Goal: Transaction & Acquisition: Purchase product/service

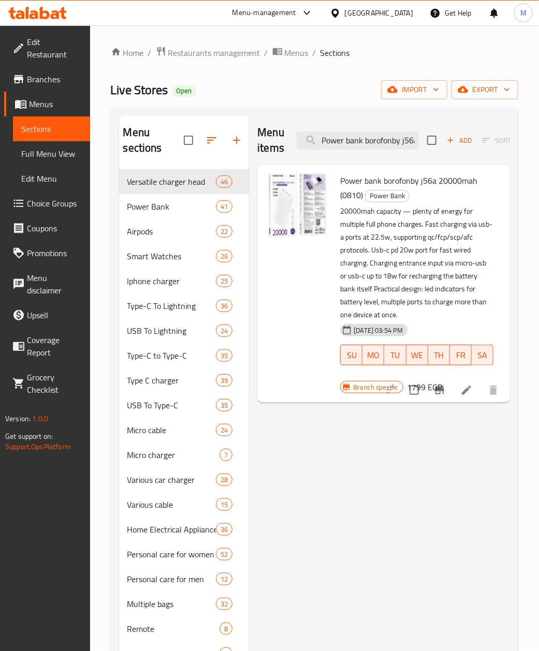
click at [354, 133] on input "Power bank borofonby j56a 20000mah" at bounding box center [358, 141] width 122 height 18
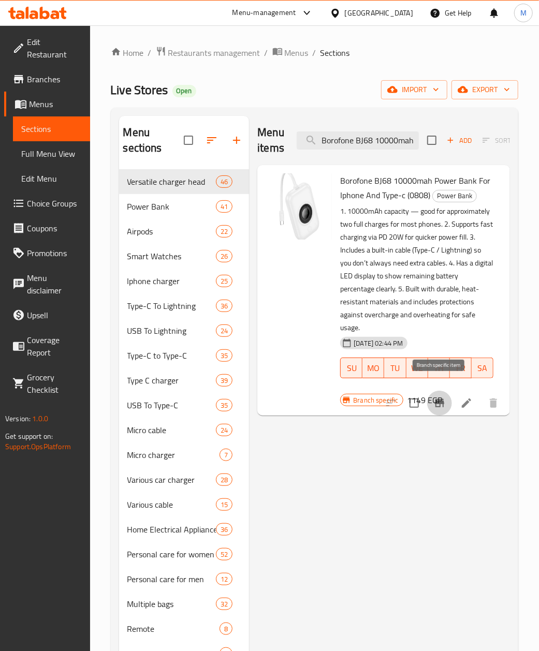
click at [438, 397] on icon "Branch-specific-item" at bounding box center [439, 403] width 12 height 12
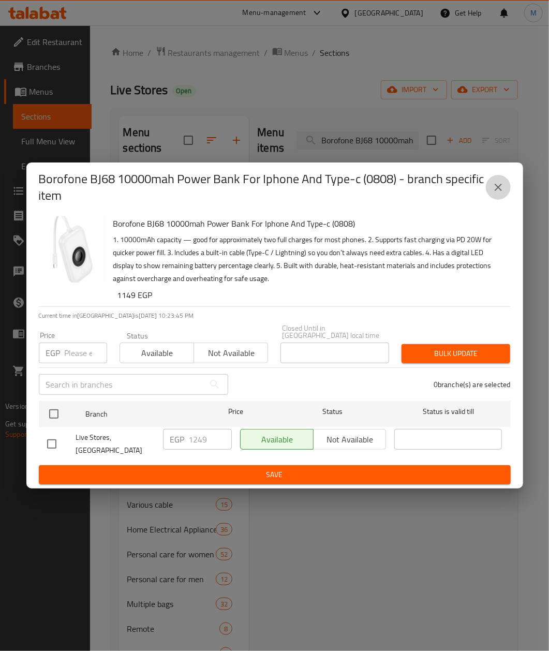
click at [506, 193] on button "close" at bounding box center [498, 187] width 25 height 25
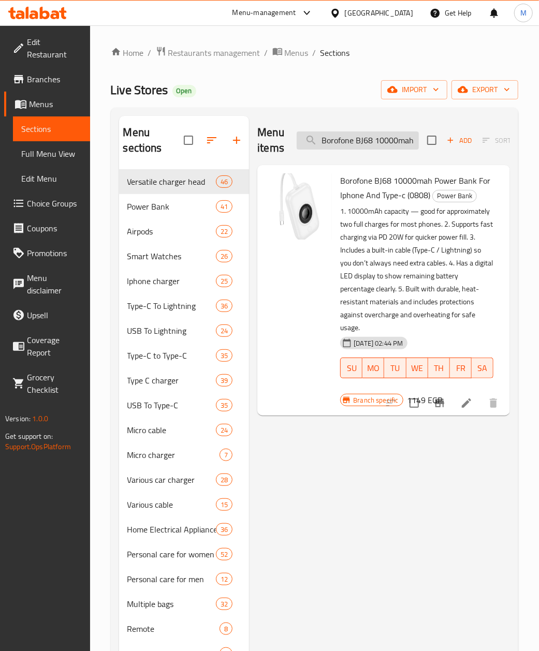
click at [371, 136] on input "Borofone BJ68 10000mah Power Bank For Iphone And Type-c" at bounding box center [358, 141] width 122 height 18
click at [365, 145] on input "Borofone BJ68 10000mah Power Bank For Iphone And Type-c" at bounding box center [358, 141] width 122 height 18
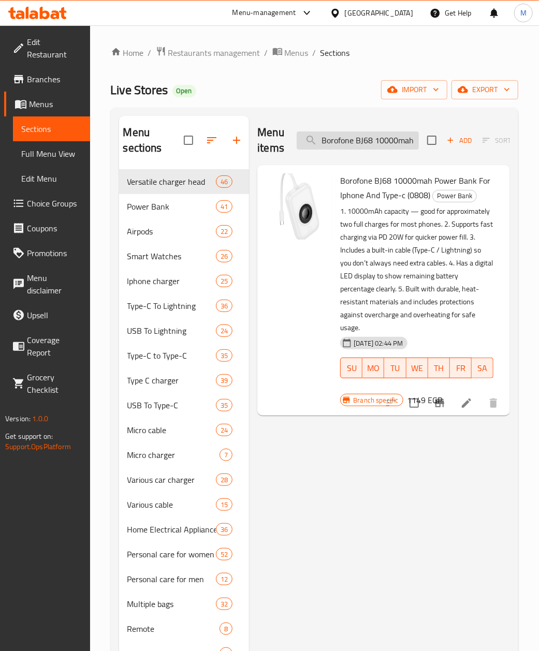
click at [365, 145] on input "Borofone BJ68 10000mah Power Bank For Iphone And Type-c" at bounding box center [358, 141] width 122 height 18
paste input "52 Power Bank, 10000mAh, 22.5W, PD20W, QC3.0, LED Display,"
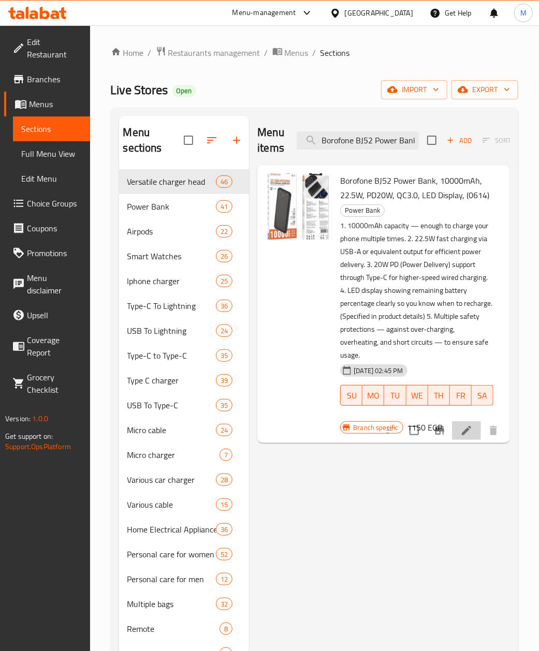
drag, startPoint x: 452, startPoint y: 430, endPoint x: 445, endPoint y: 431, distance: 6.8
click at [446, 431] on div at bounding box center [441, 430] width 127 height 25
click at [445, 431] on icon "Branch-specific-item" at bounding box center [439, 431] width 12 height 12
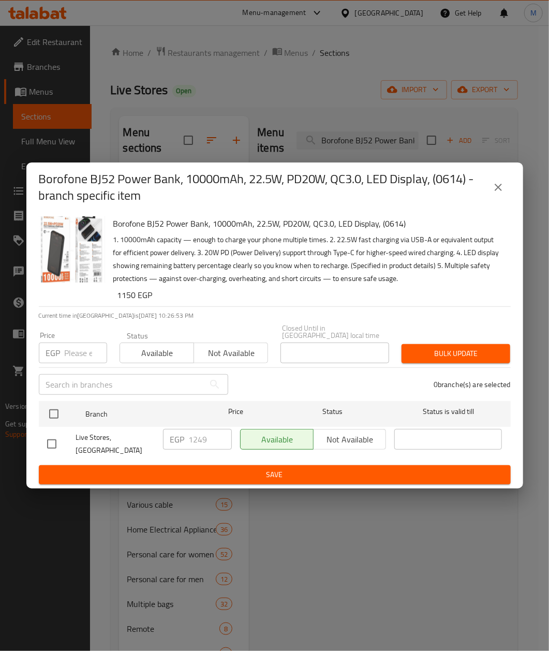
click at [508, 191] on button "close" at bounding box center [498, 187] width 25 height 25
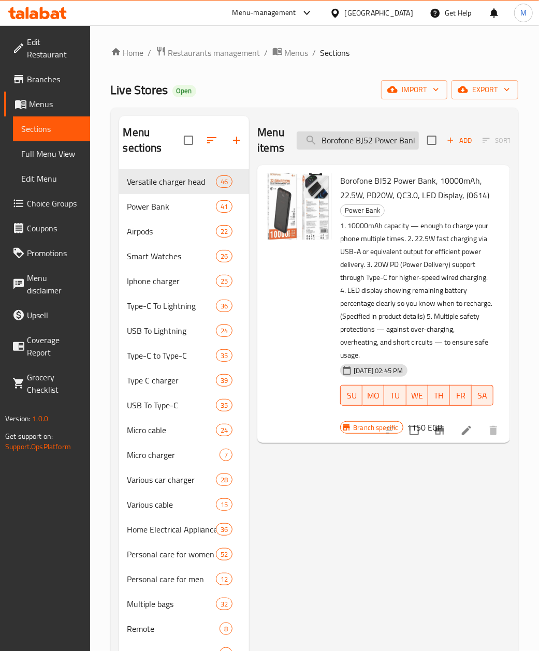
click at [347, 147] on input "Borofone BJ52 Power Bank, 10000mAh, 22.5W, PD20W, QC3.0, LED Display," at bounding box center [358, 141] width 122 height 18
paste input "Power Bank Wireless From X Skut 22.5 Watt Whatsapp Poench With Type C Port And …"
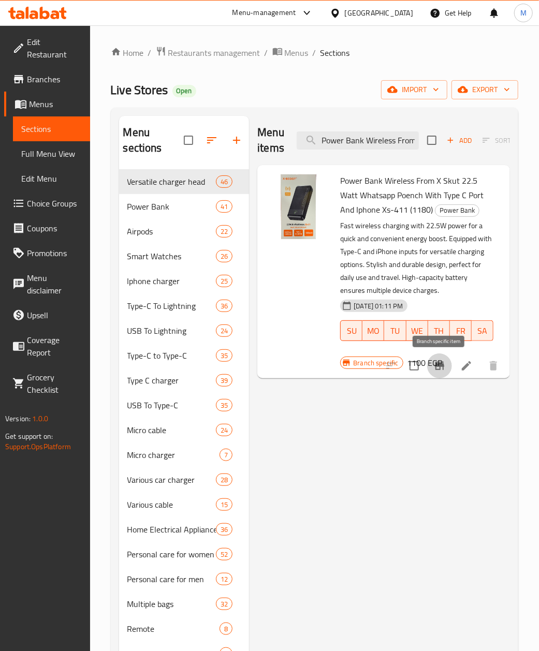
click at [444, 367] on icon "Branch-specific-item" at bounding box center [439, 366] width 12 height 12
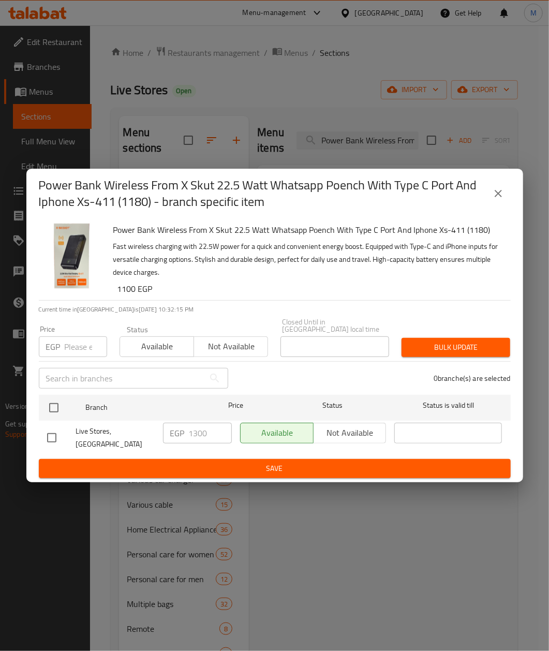
click at [502, 200] on icon "close" at bounding box center [498, 193] width 12 height 12
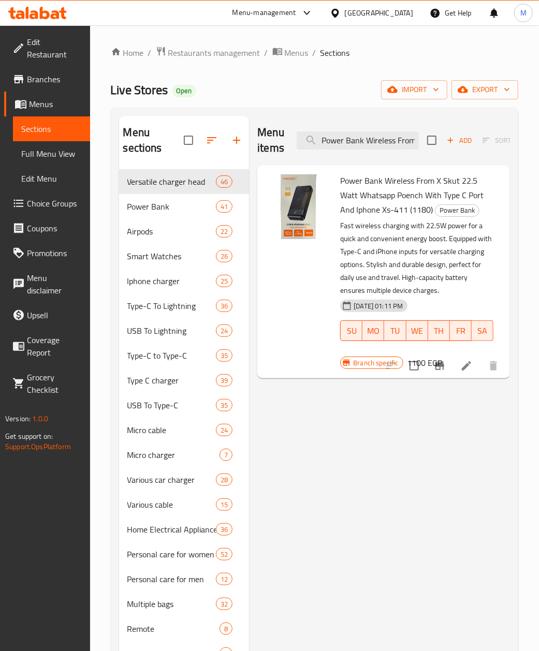
click at [358, 152] on div "Menu items Power Bank Wireless From X Skut 22.5 Watt Whatsapp Poench With Type …" at bounding box center [383, 140] width 253 height 49
click at [352, 143] on input "Power Bank Wireless From X Skut 22.5 Watt Whatsapp Poench With Type C Port And …" at bounding box center [358, 141] width 122 height 18
paste input "Borofone bj38 22.5w + pd 20w 00mah power bank charger fully compatible, black"
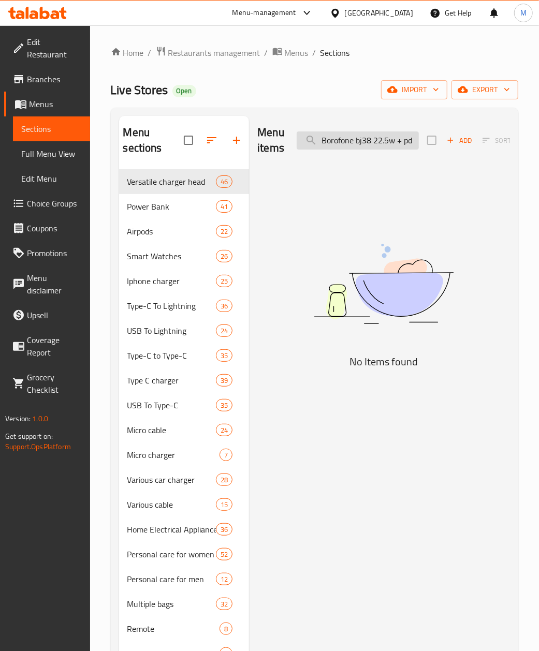
click at [380, 139] on input "Borofone bj38 22.5w + pd 20w 00mah power bank charger fully compatible, black" at bounding box center [358, 141] width 122 height 18
click at [349, 145] on input "Borofone bj38 22.5w + pd 20w 00mah power bank charger fully compatible, black" at bounding box center [358, 141] width 122 height 18
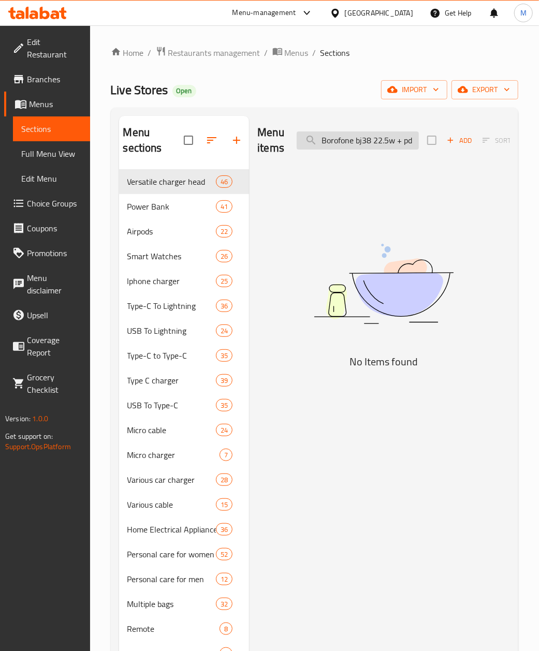
click at [349, 145] on input "Borofone bj38 22.5w + pd 20w 00mah power bank charger fully compatible, black" at bounding box center [358, 141] width 122 height 18
click at [348, 141] on input "Borofone bj38 22.5w + pd 20w 00mah power bank charger fully compatible, black" at bounding box center [358, 141] width 122 height 18
paste input "Original joyroom power bank 10000mah 2.1a jr-f12"
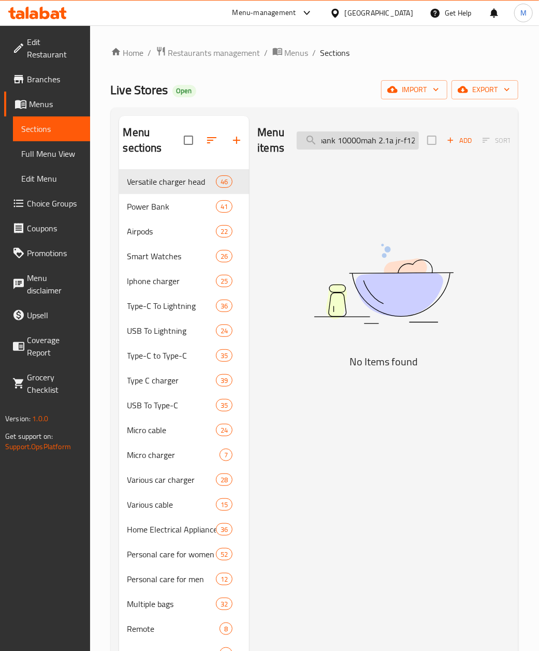
click at [348, 141] on input "BorofonOriginal joyroom power bank 10000mah 2.1a jr-f12e bj38 22.5w + pd 20w 00…" at bounding box center [358, 141] width 122 height 18
paste input "Original joyroom power bank 10000mah 2.1a jr-f12"
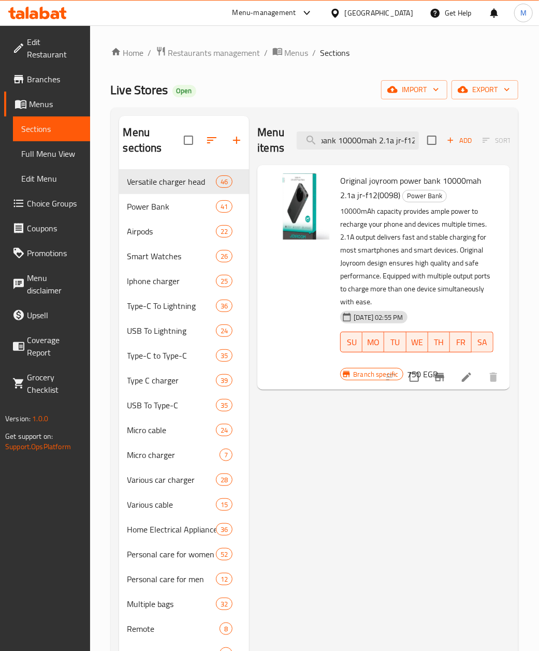
scroll to position [0, 0]
drag, startPoint x: 406, startPoint y: 530, endPoint x: 391, endPoint y: 500, distance: 34.0
click at [353, 135] on input "Original joyroom power bank 10000mah 2.1a jr-f12" at bounding box center [358, 141] width 122 height 18
click at [359, 138] on input "Original joyroom power bank 10000mah 2.1a jr-f12" at bounding box center [358, 141] width 122 height 18
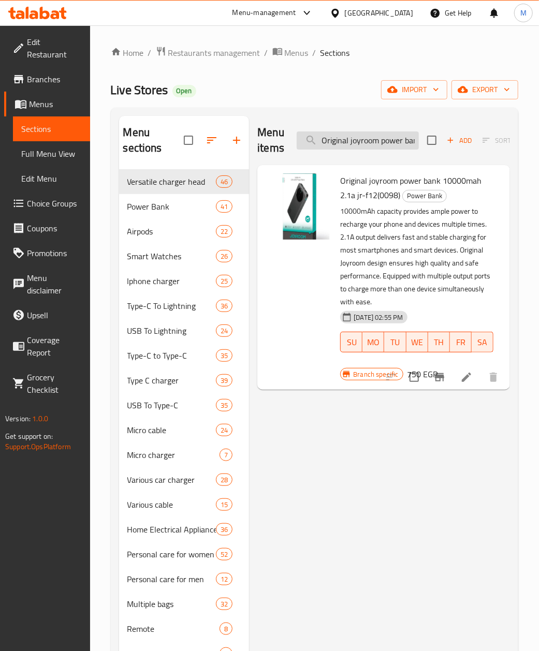
click at [359, 138] on input "Original joyroom power bank 10000mah 2.1a jr-f12" at bounding box center [358, 141] width 122 height 18
paste input "IPhone Battery Model A2384(0103)"
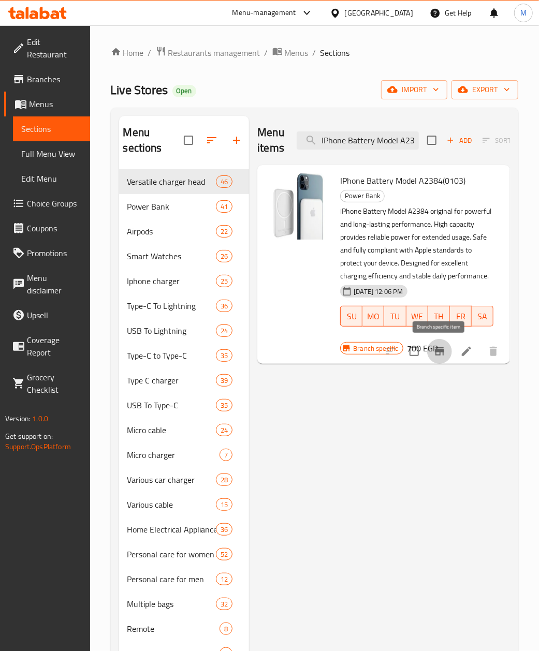
click at [440, 354] on icon "Branch-specific-item" at bounding box center [439, 351] width 9 height 8
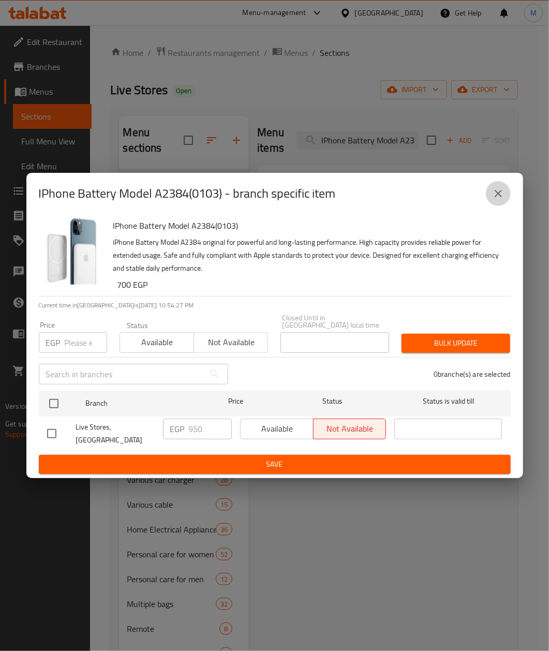
click at [491, 199] on button "close" at bounding box center [498, 193] width 25 height 25
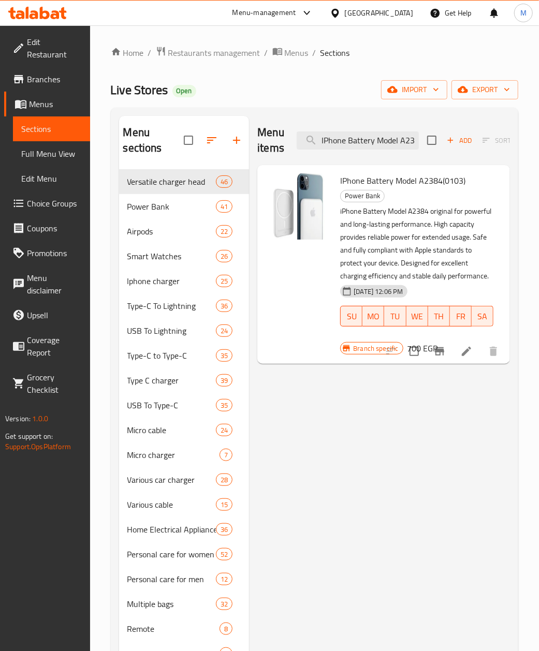
drag, startPoint x: 339, startPoint y: 504, endPoint x: 310, endPoint y: 489, distance: 32.7
click at [363, 154] on div "Menu items IPhone Battery Model A2384(0103) Add Sort Manage items" at bounding box center [383, 140] width 253 height 49
click at [353, 143] on input "IPhone Battery Model A2384(0103)" at bounding box center [358, 141] width 122 height 18
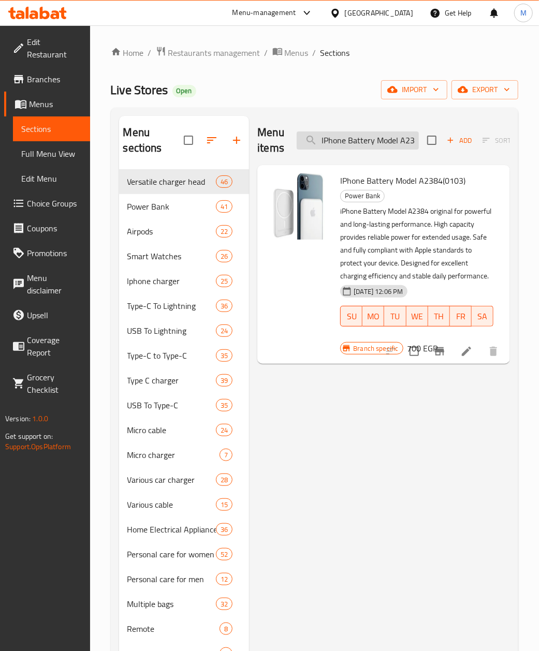
click at [353, 143] on input "IPhone Battery Model A2384(0103)" at bounding box center [358, 141] width 122 height 18
paste input "Power Bank With A Capacity Of 22.5 [PERSON_NAME], PD20 [PERSON_NAME], 15,000 MA…"
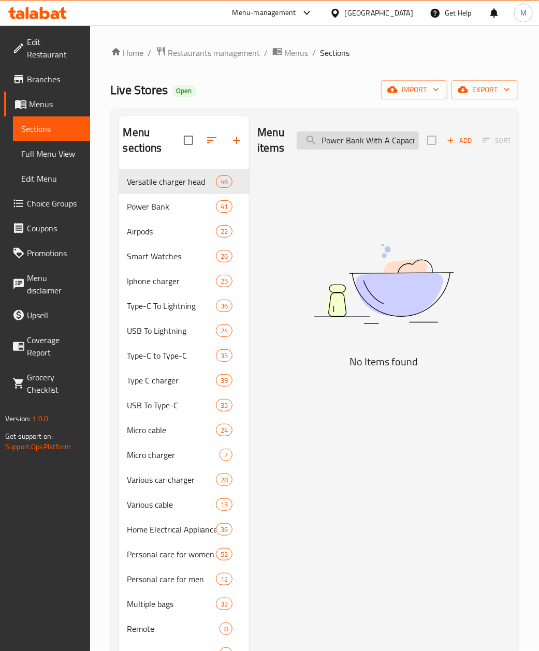
click at [346, 141] on input "Power Bank With A Capacity Of 22.5 [PERSON_NAME], PD20 [PERSON_NAME], 15,000 MA…" at bounding box center [358, 141] width 122 height 18
paste input "search"
type input "Power Bank With A Capacity Of 22.5 [PERSON_NAME], PD20 [PERSON_NAME], 15,000 MA…"
